Goal: Task Accomplishment & Management: Use online tool/utility

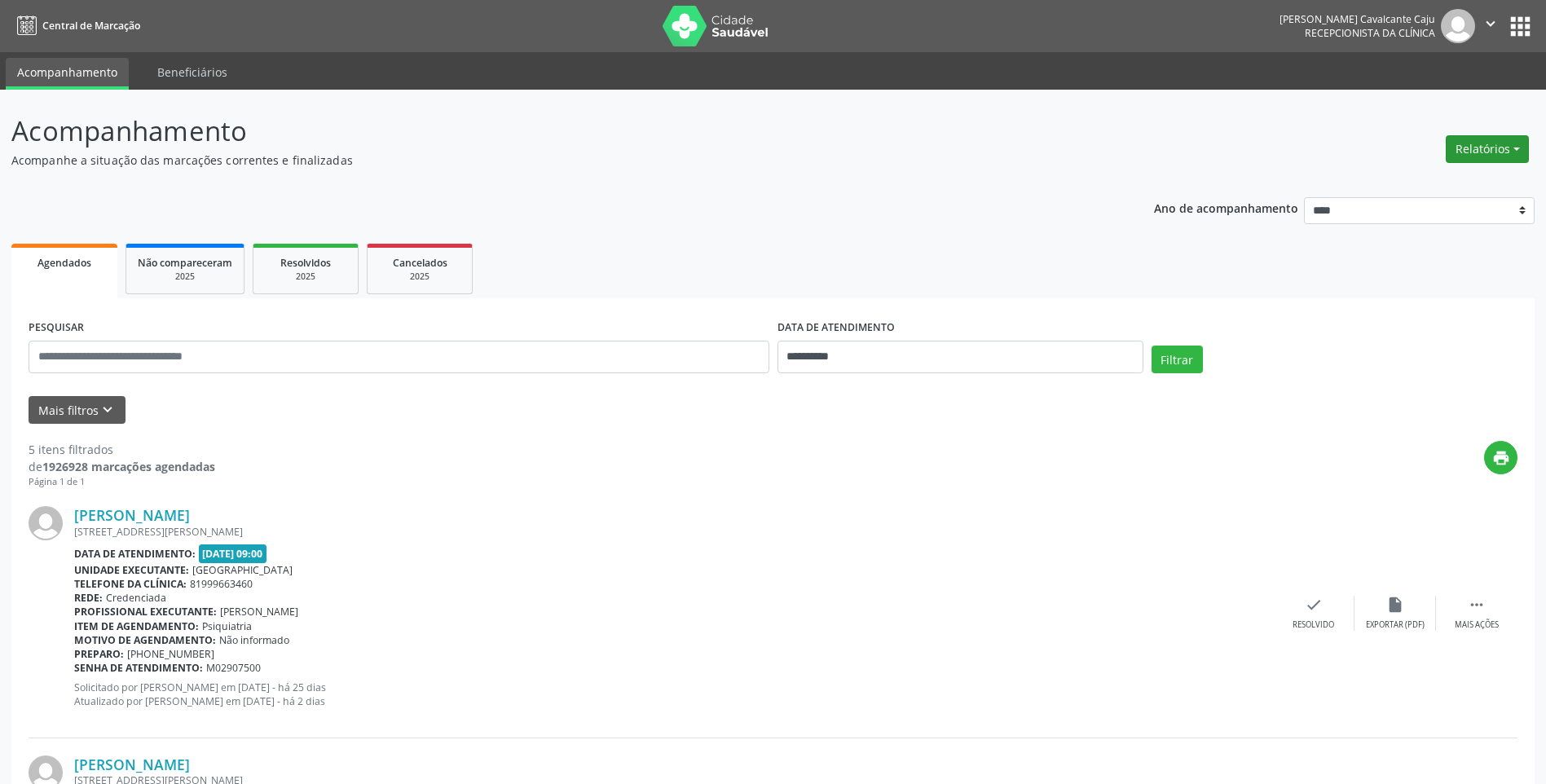
click at [1508, 153] on button "Relatórios" at bounding box center [1487, 150] width 83 height 28
click at [1462, 191] on link "Agendamentos" at bounding box center [1442, 184] width 175 height 23
select select "*"
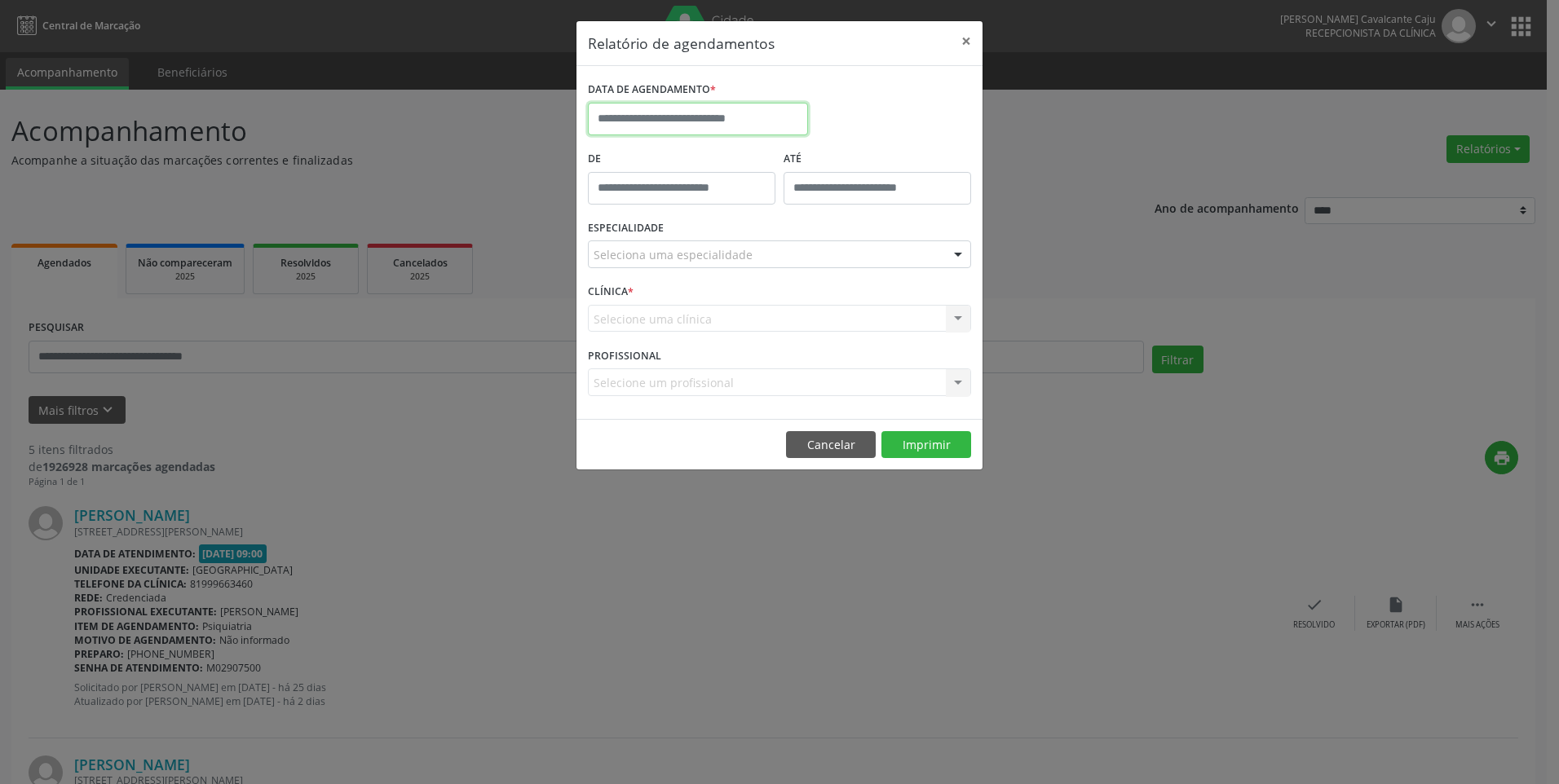
click at [692, 116] on input "text" at bounding box center [698, 118] width 220 height 32
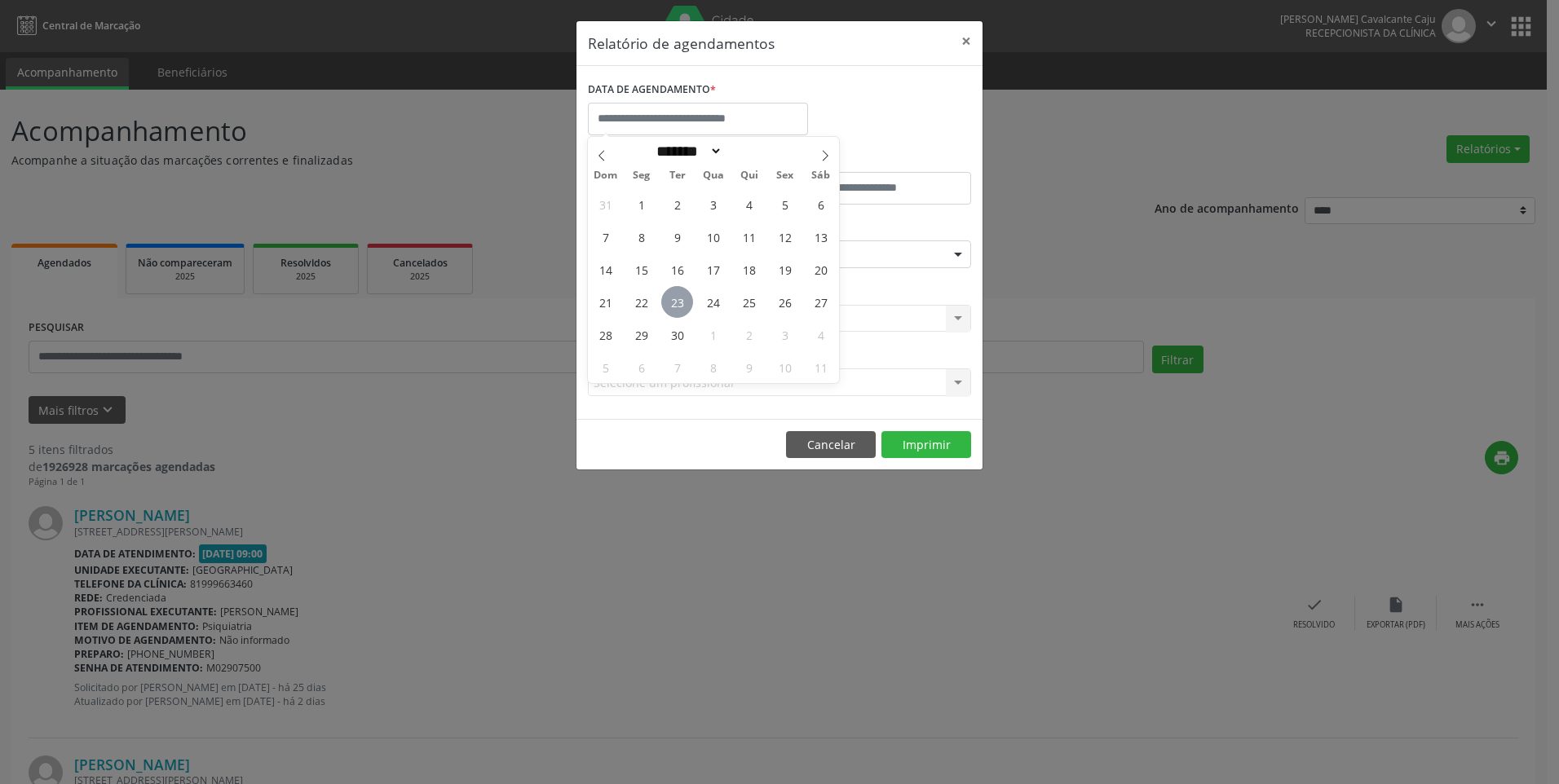
click at [673, 305] on span "23" at bounding box center [677, 302] width 31 height 31
type input "**********"
click at [673, 305] on span "23" at bounding box center [677, 302] width 31 height 31
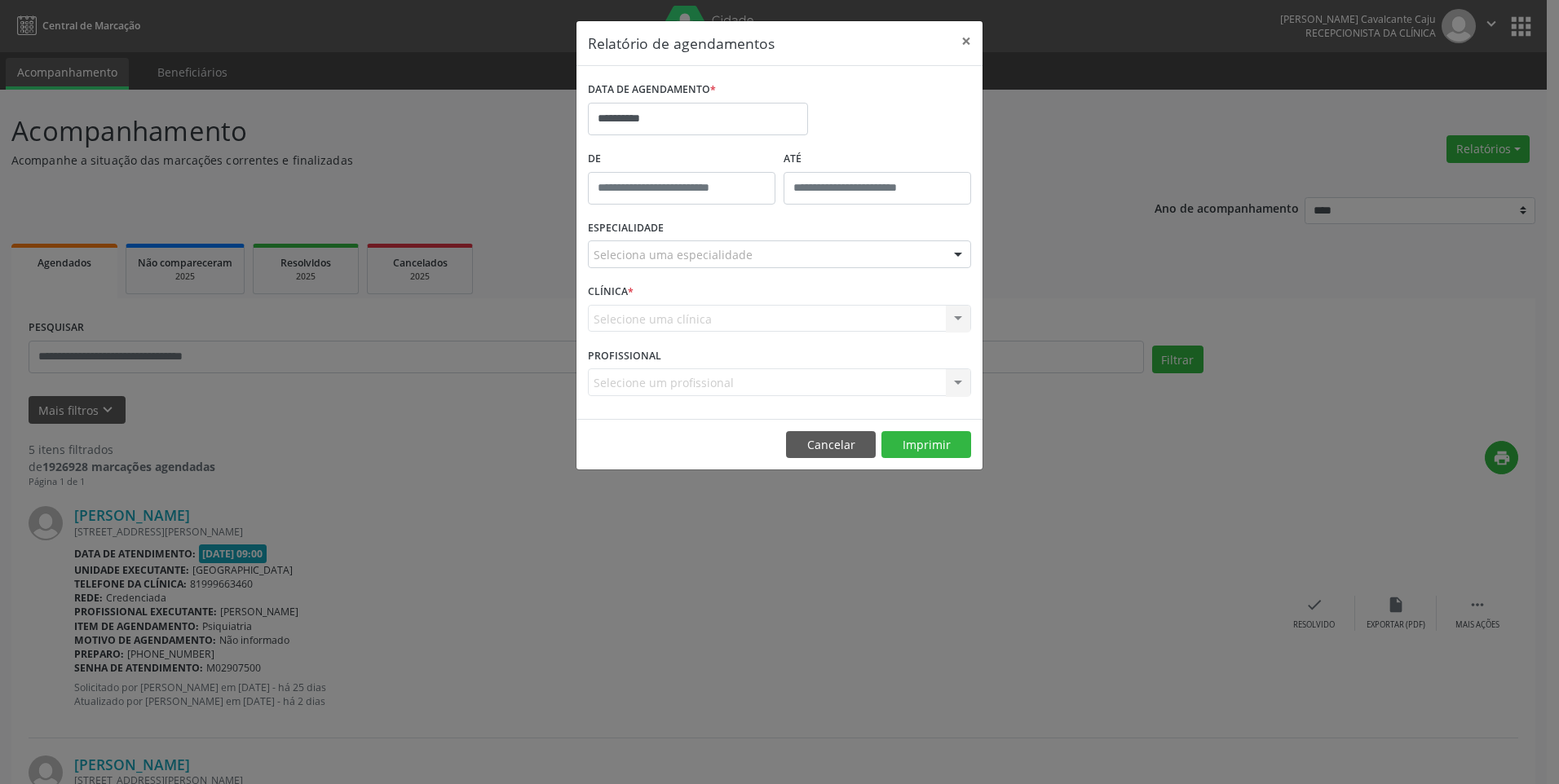
click at [757, 255] on div "Seleciona uma especialidade" at bounding box center [780, 254] width 384 height 28
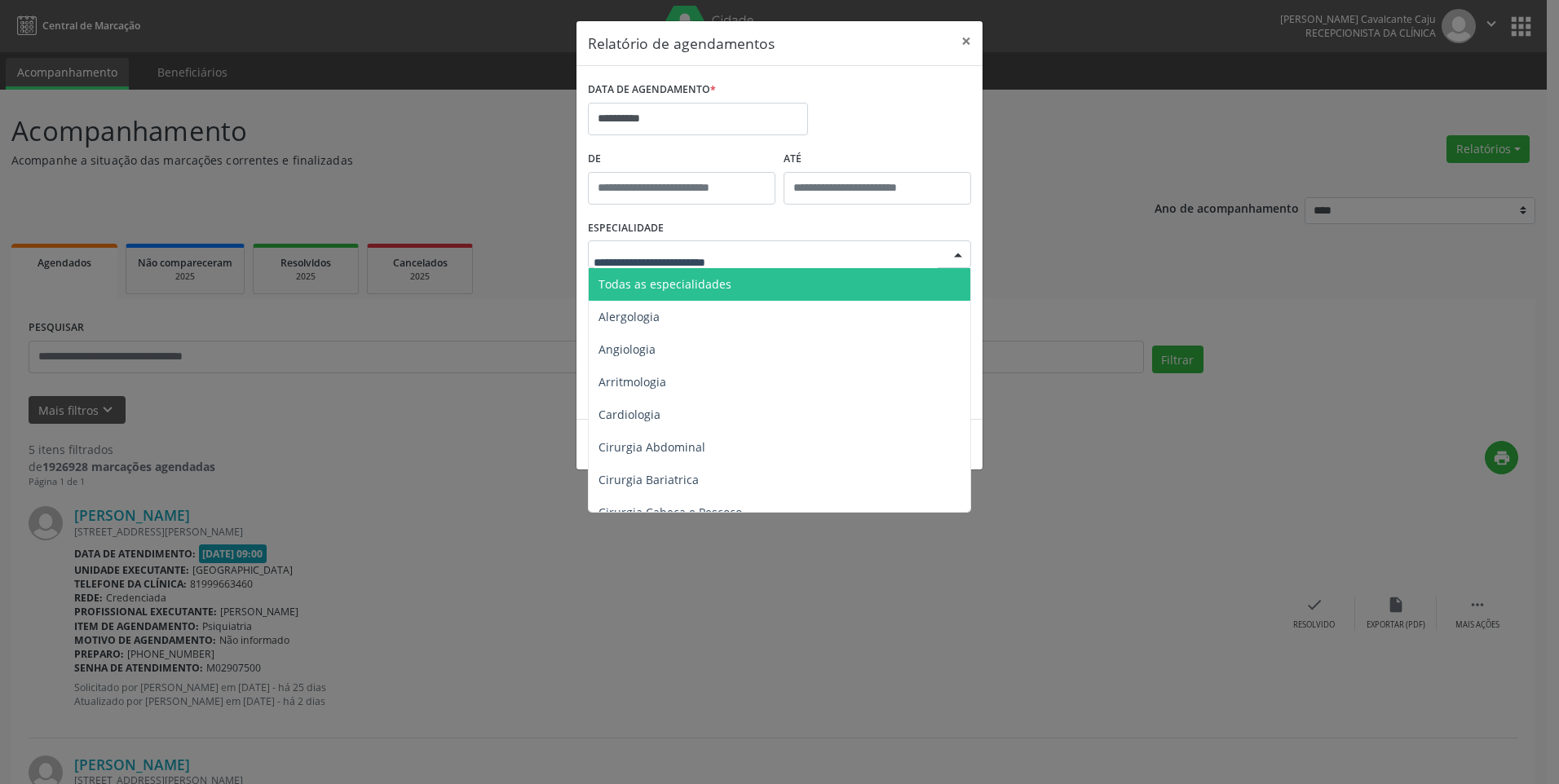
click at [743, 281] on span "Todas as especialidades" at bounding box center [780, 284] width 384 height 32
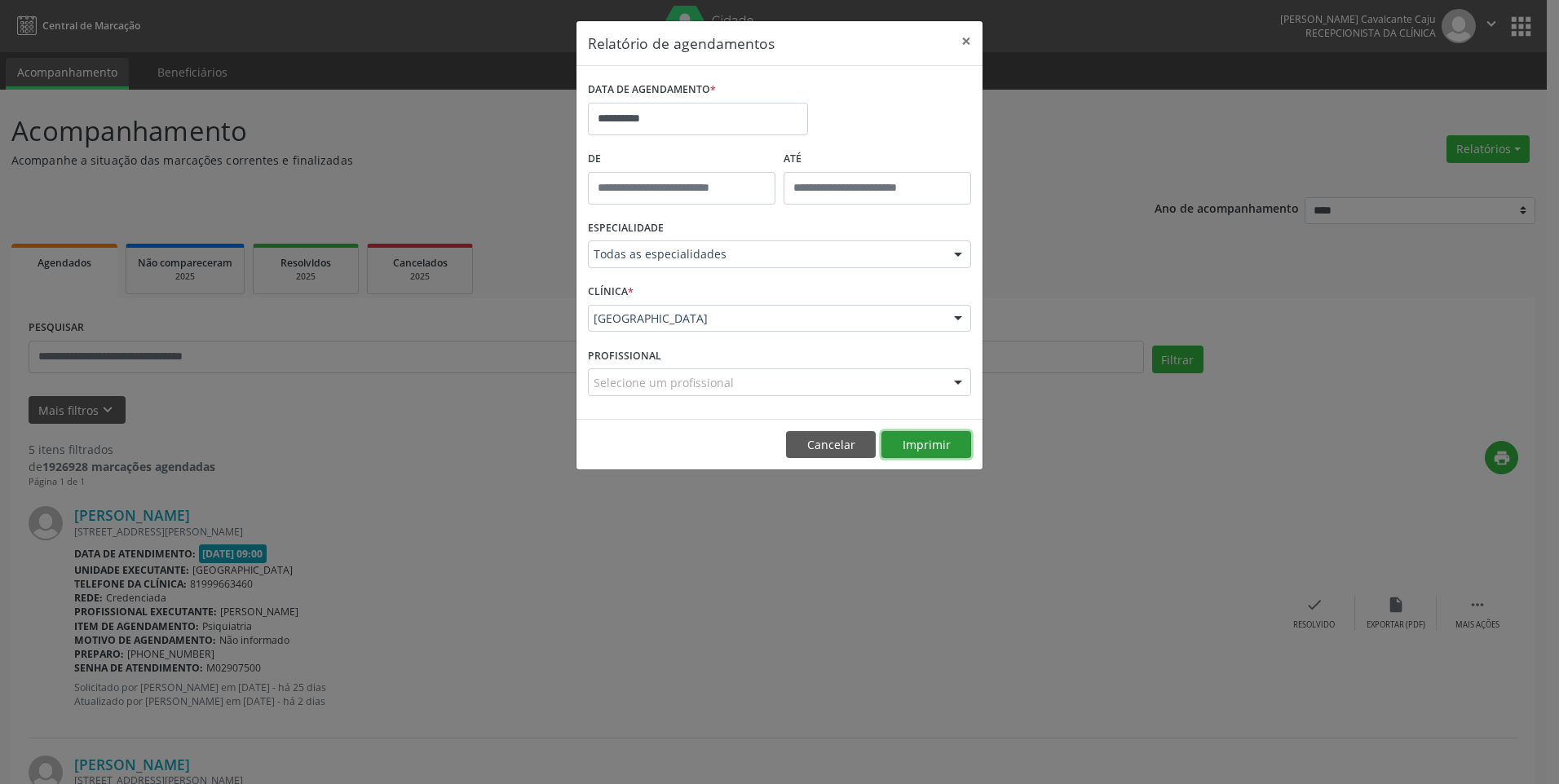
click at [934, 446] on button "Imprimir" at bounding box center [926, 445] width 90 height 28
click at [831, 447] on button "Cancelar" at bounding box center [831, 445] width 90 height 28
